Goal: Transaction & Acquisition: Book appointment/travel/reservation

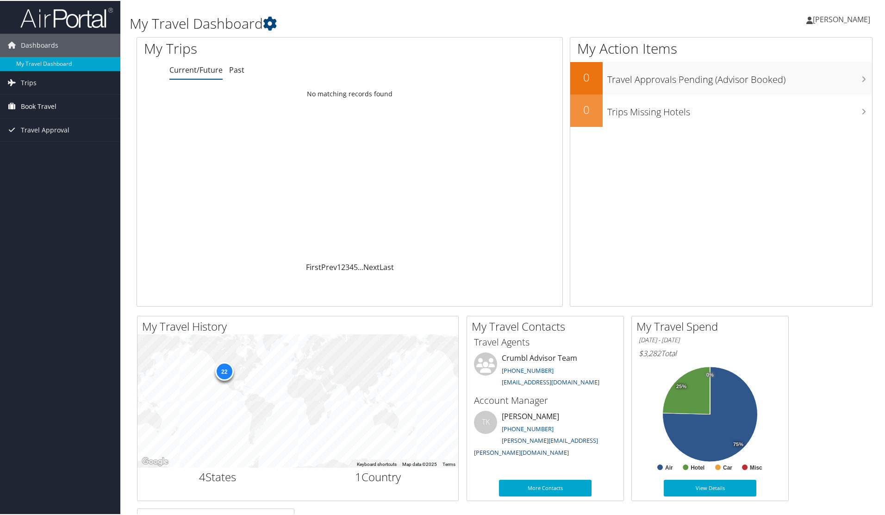
click at [45, 104] on span "Book Travel" at bounding box center [39, 105] width 36 height 23
click at [61, 156] on link "Book/Manage Online Trips" at bounding box center [60, 152] width 120 height 14
